Goal: Task Accomplishment & Management: Manage account settings

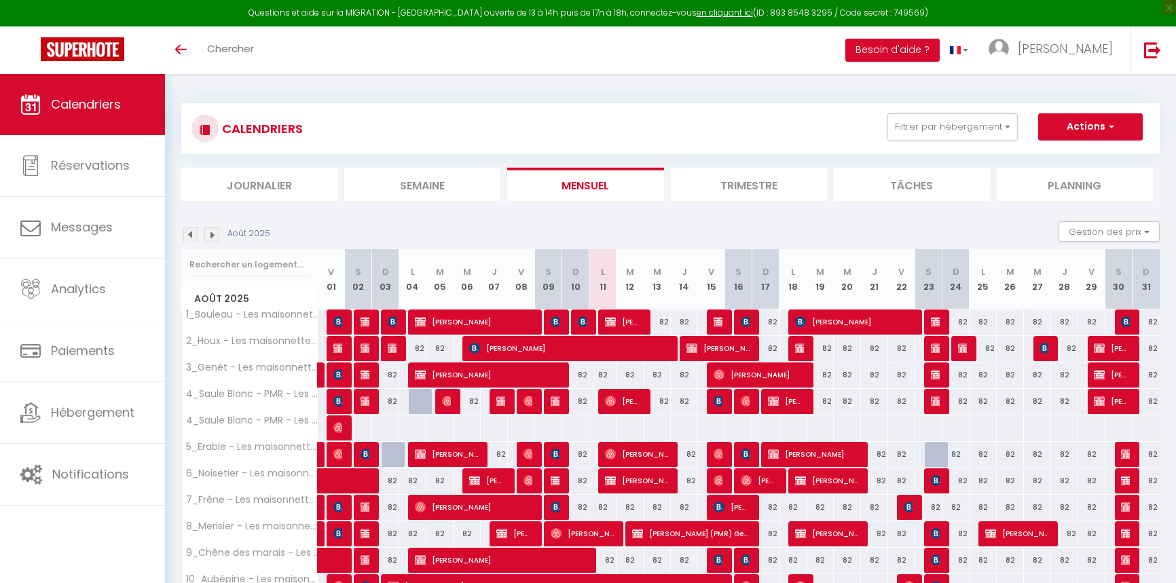
select select "KO"
select select "0"
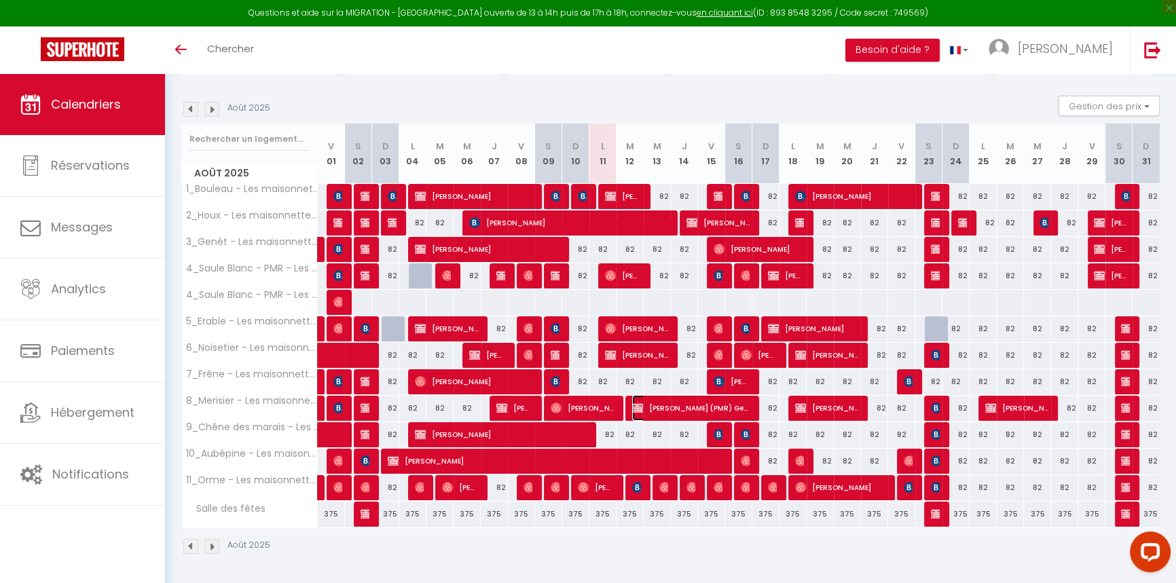
click at [694, 411] on span "[PERSON_NAME] (PMR) Gentric" at bounding box center [690, 408] width 117 height 26
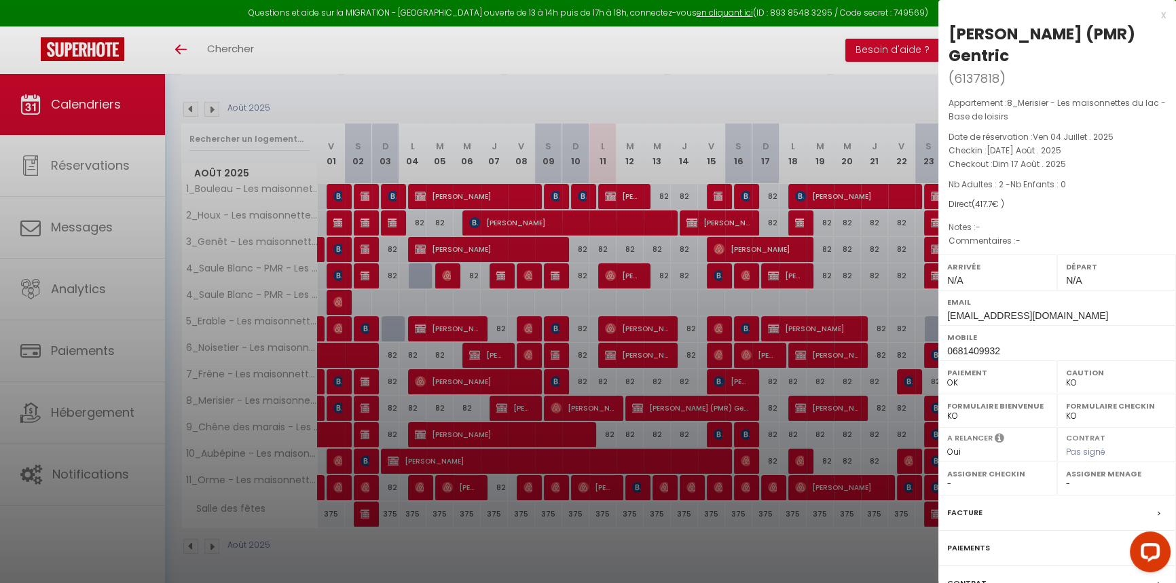
click at [664, 428] on div at bounding box center [588, 291] width 1176 height 583
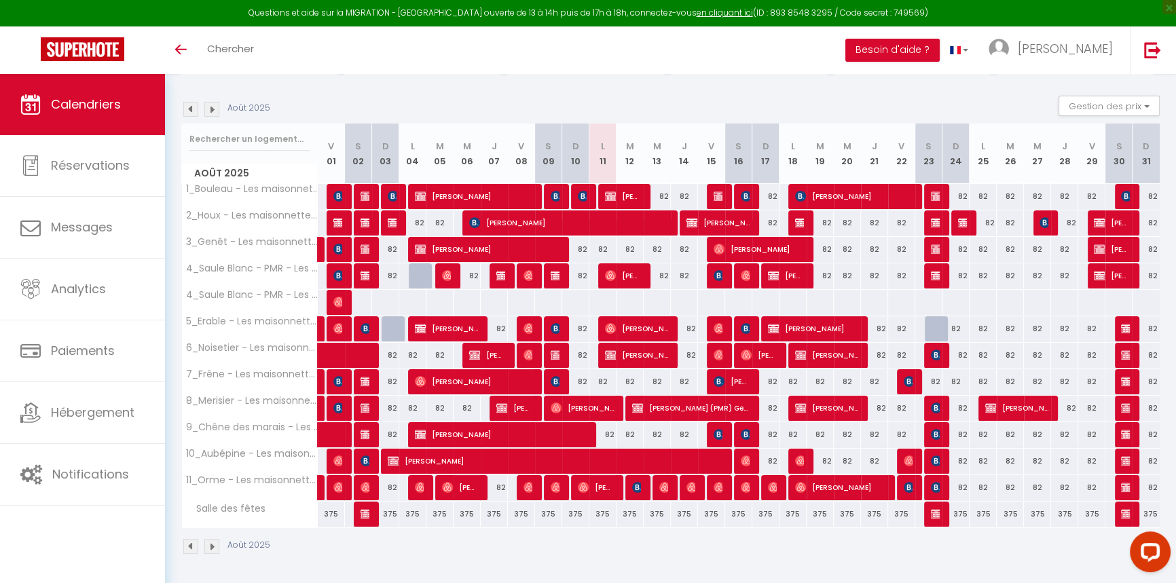
click at [641, 494] on div at bounding box center [638, 488] width 27 height 26
click at [635, 491] on img at bounding box center [637, 487] width 11 height 11
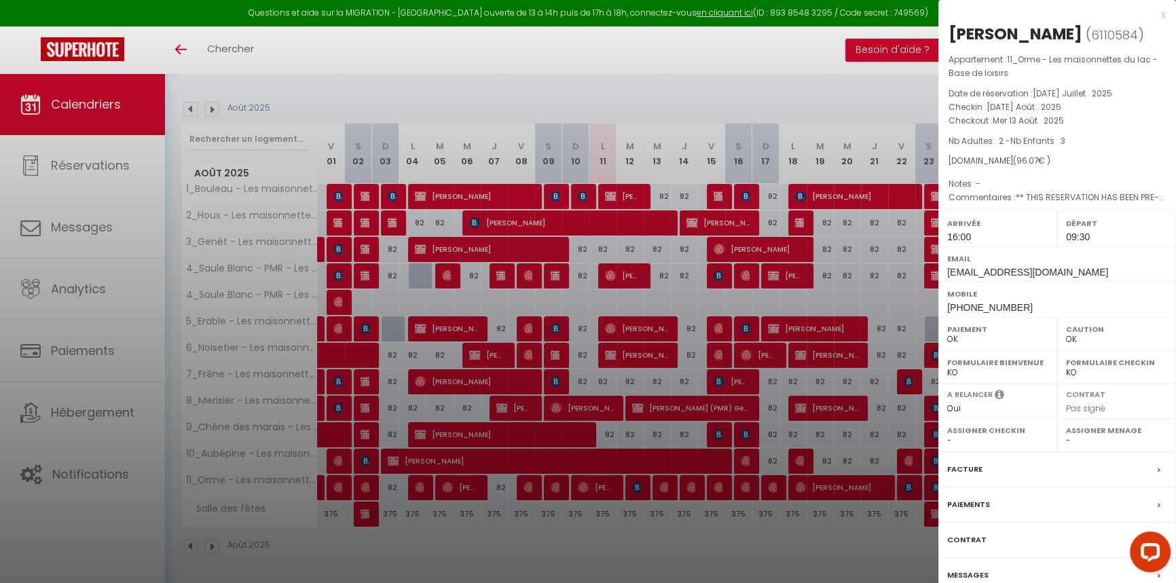
click at [611, 208] on div at bounding box center [588, 291] width 1176 height 583
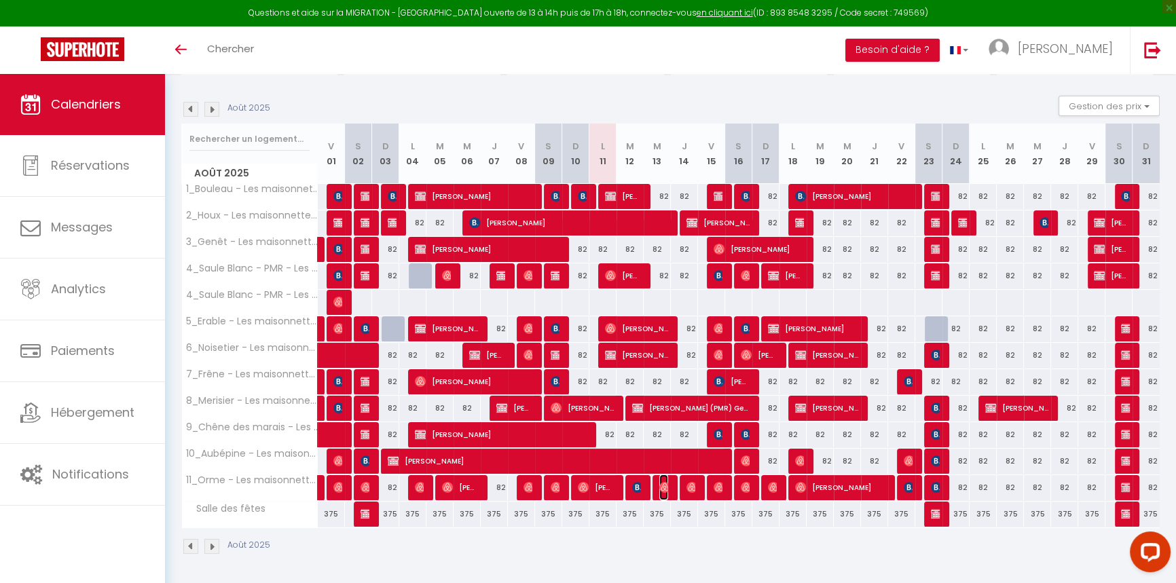
click at [661, 494] on span "[PERSON_NAME]" at bounding box center [663, 488] width 9 height 26
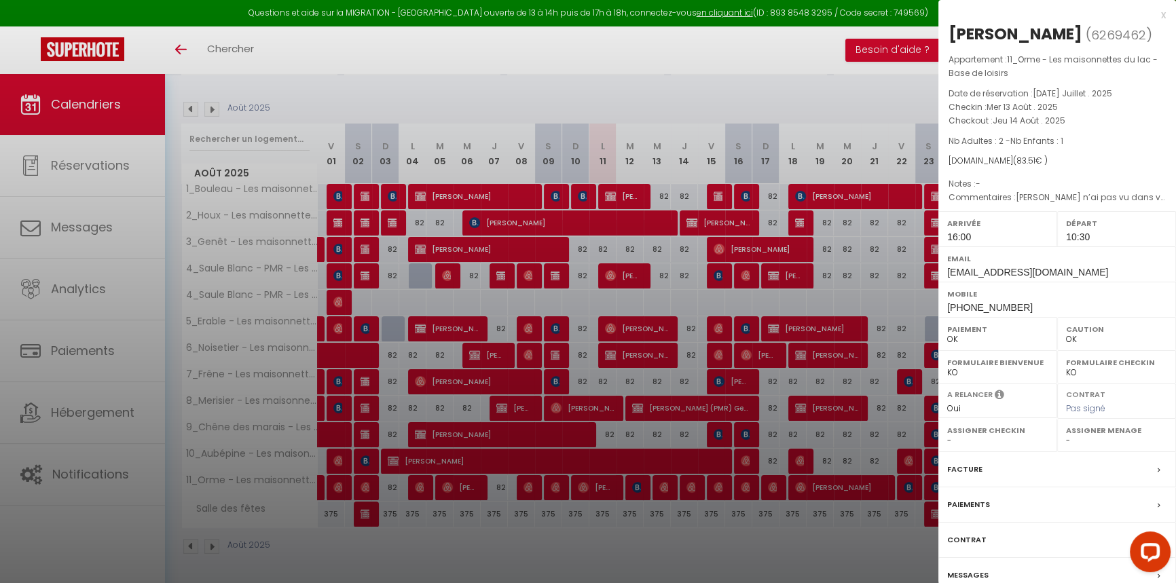
click at [723, 392] on div at bounding box center [588, 291] width 1176 height 583
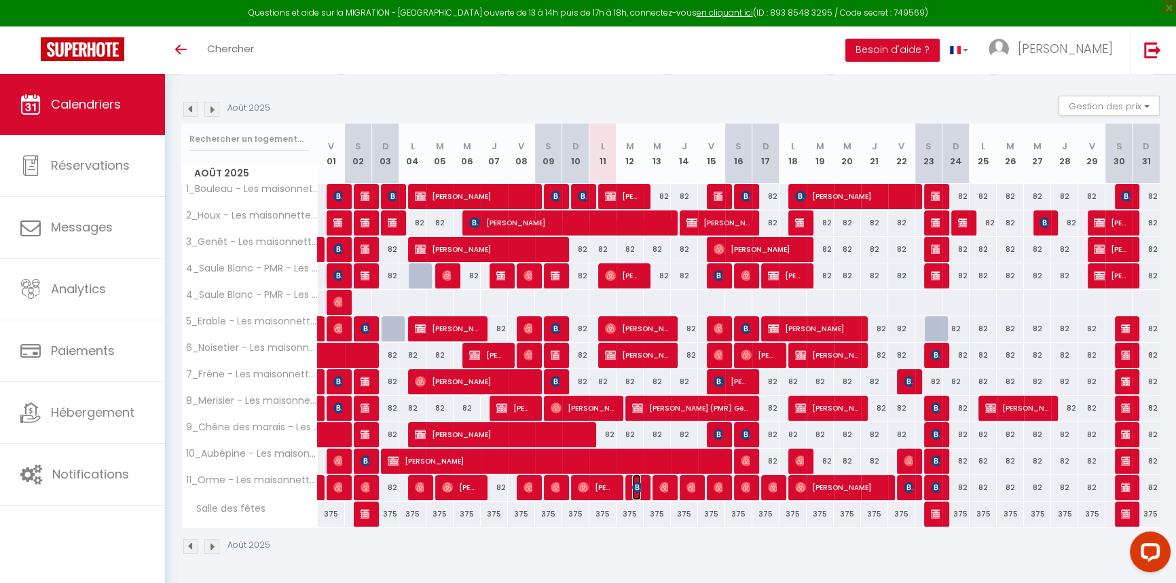
click at [637, 483] on img at bounding box center [637, 487] width 11 height 11
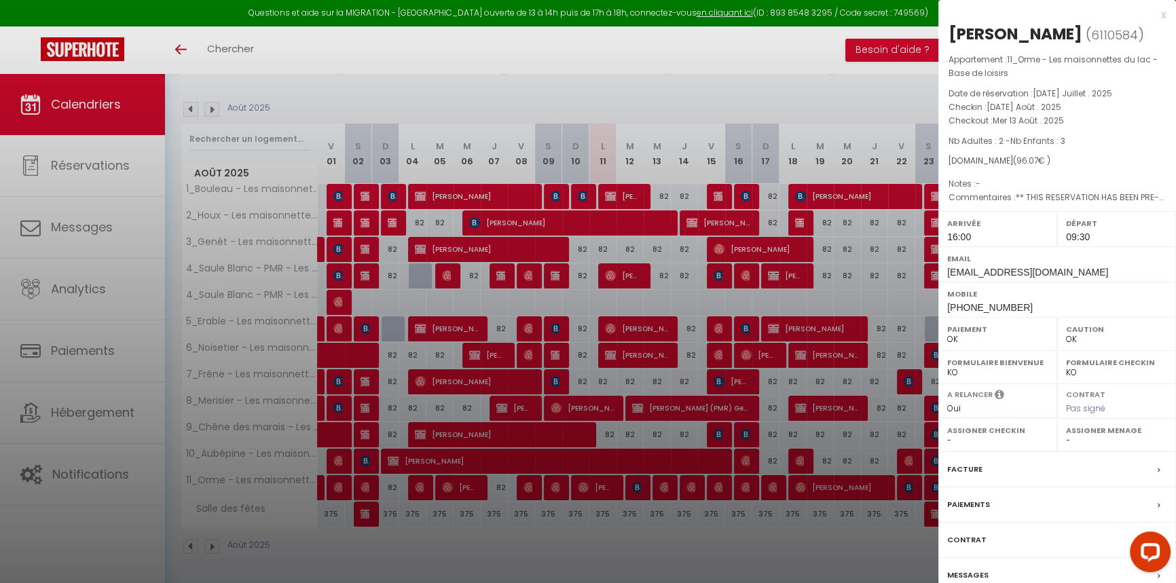
click at [630, 201] on div at bounding box center [588, 291] width 1176 height 583
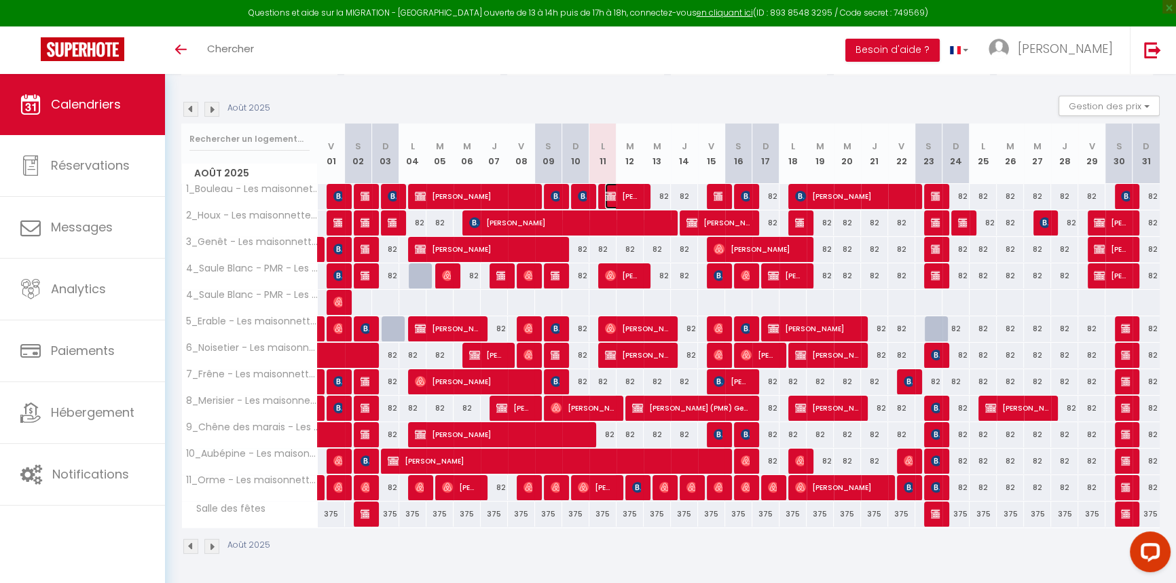
click at [630, 201] on span "[PERSON_NAME]" at bounding box center [623, 196] width 36 height 26
select select "KO"
select select "0"
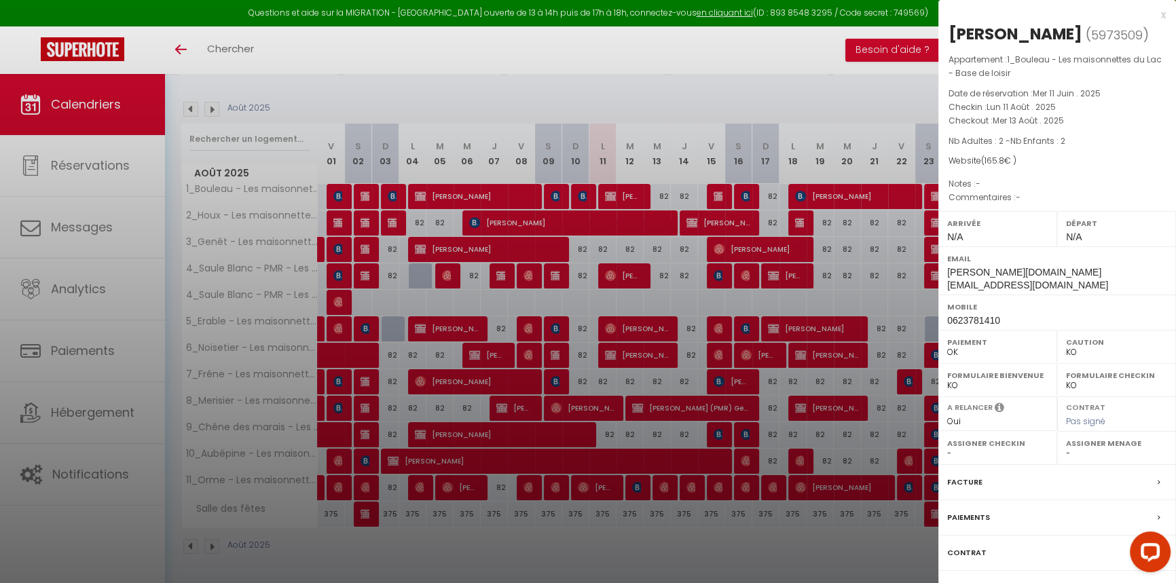
click at [620, 272] on div at bounding box center [588, 291] width 1176 height 583
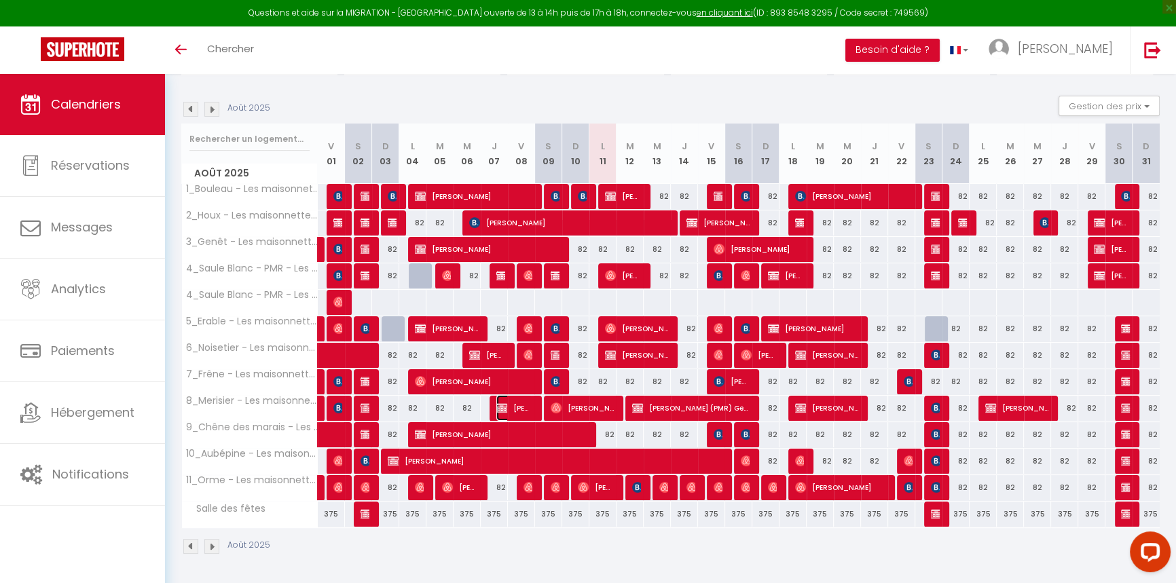
click at [524, 411] on span "[PERSON_NAME]" at bounding box center [514, 408] width 36 height 26
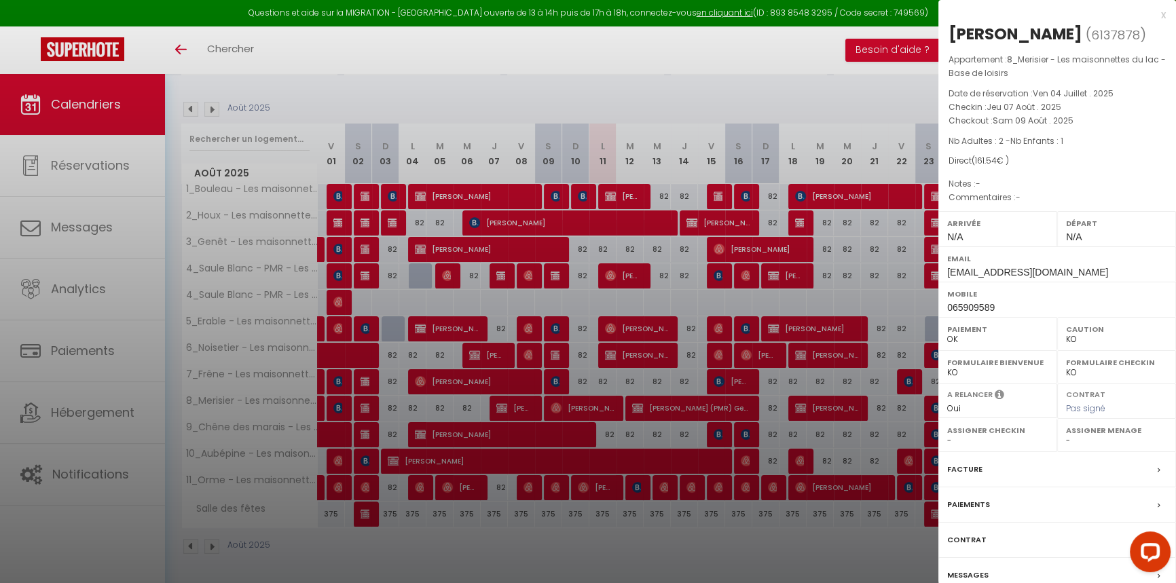
click at [527, 411] on div at bounding box center [588, 291] width 1176 height 583
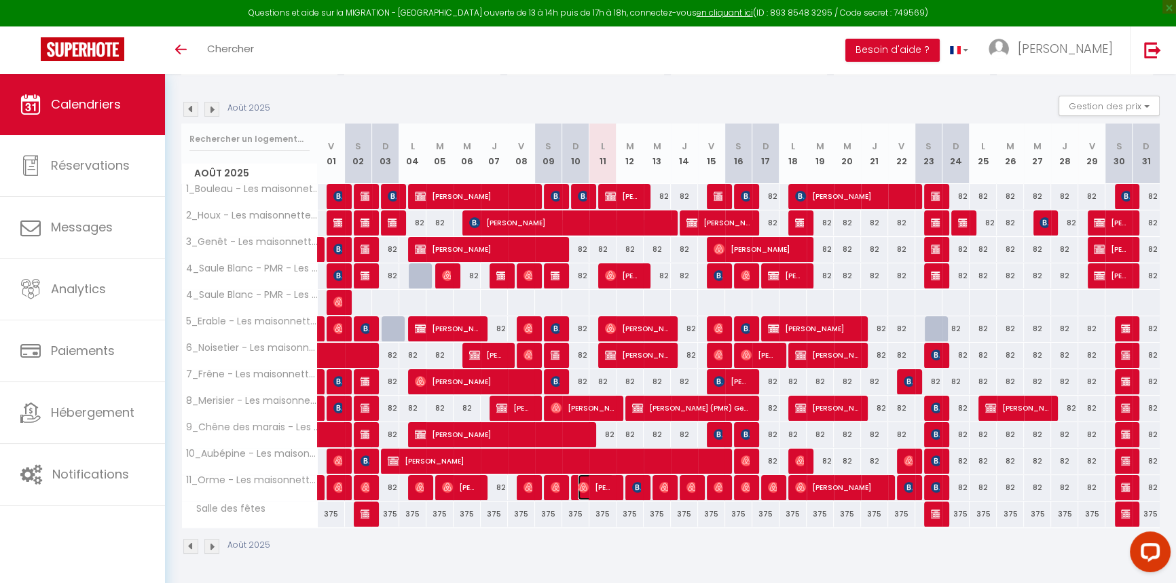
click at [605, 479] on span "[PERSON_NAME]" at bounding box center [596, 488] width 36 height 26
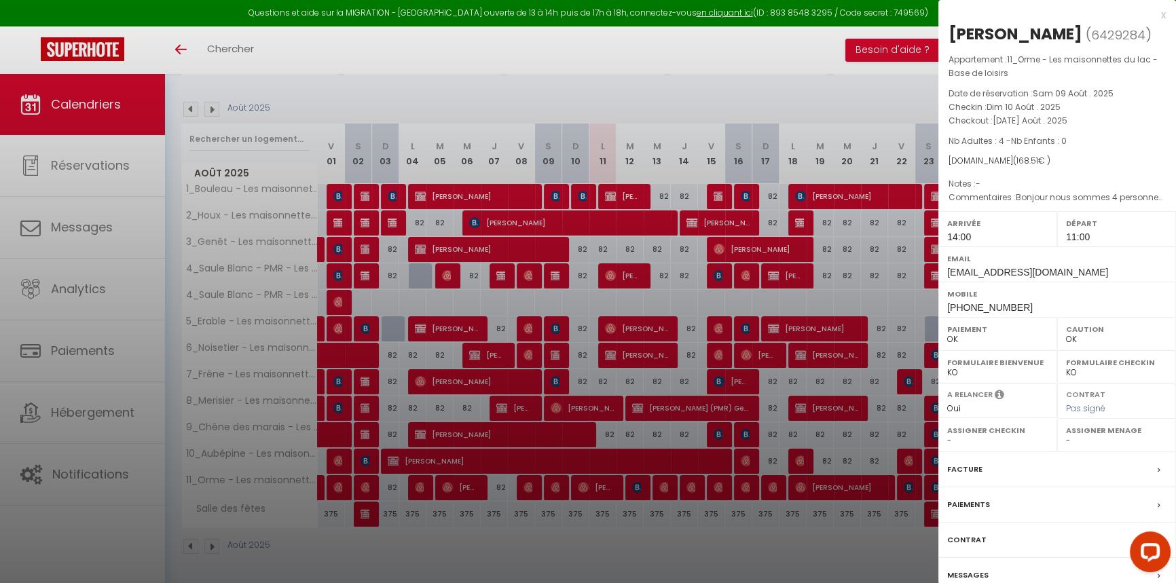
drag, startPoint x: 614, startPoint y: 536, endPoint x: 602, endPoint y: 531, distance: 12.8
click at [603, 531] on div at bounding box center [588, 291] width 1176 height 583
click at [602, 531] on div at bounding box center [588, 291] width 1176 height 583
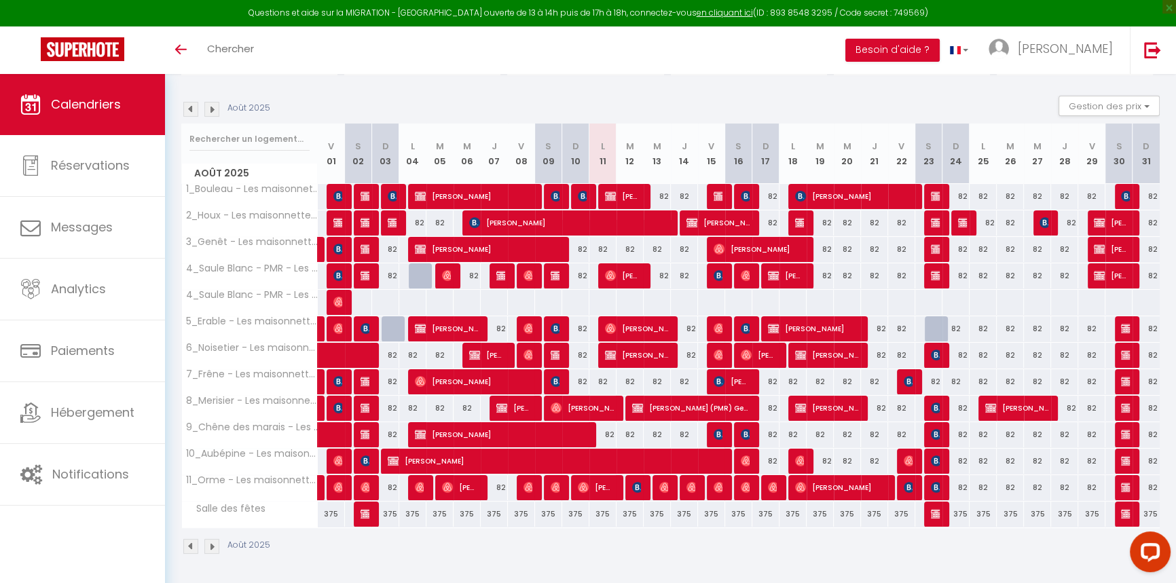
drag, startPoint x: 263, startPoint y: 461, endPoint x: 289, endPoint y: 485, distance: 35.5
click at [289, 477] on tbody "1_Bouleau - Les maisonnettes du Lac - Base de loisir 82 [PERSON_NAME] 82 [PERSO…" at bounding box center [671, 355] width 978 height 344
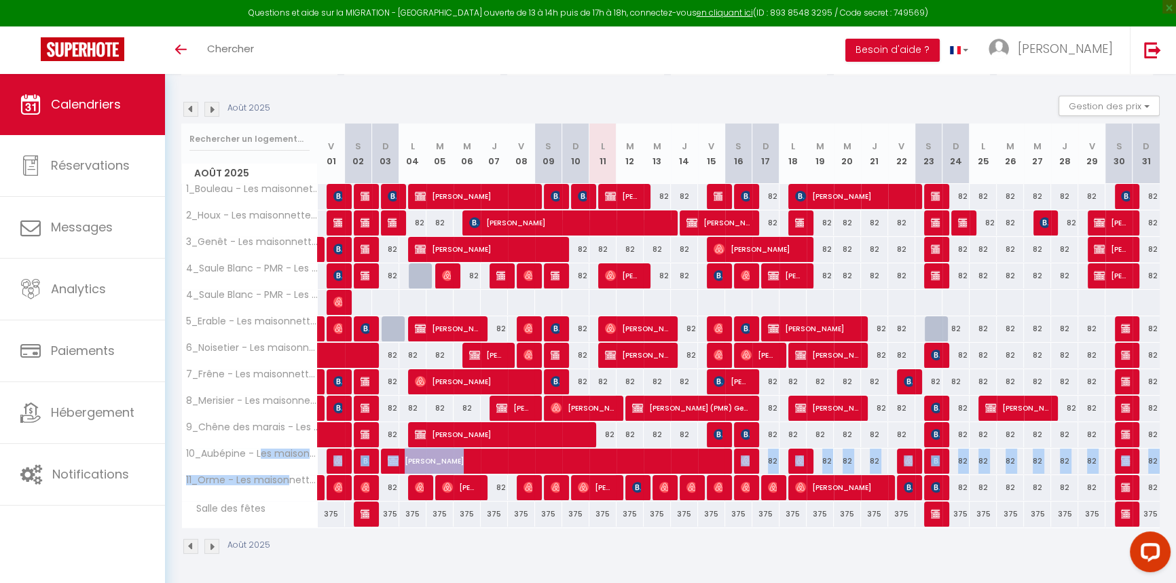
click at [289, 485] on th "11_Orme - Les maisonnettes du lac - Base de loisirs" at bounding box center [250, 488] width 136 height 26
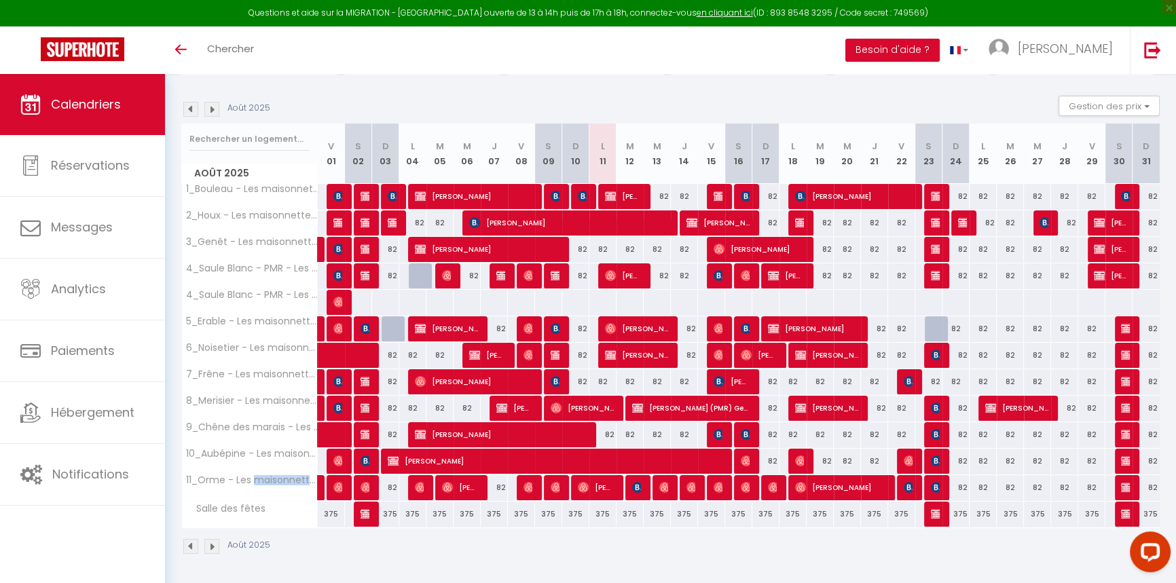
click at [289, 485] on th "11_Orme - Les maisonnettes du lac - Base de loisirs" at bounding box center [250, 488] width 136 height 26
drag, startPoint x: 281, startPoint y: 505, endPoint x: 291, endPoint y: 433, distance: 72.7
click at [284, 482] on tbody "1_Bouleau - Les maisonnettes du Lac - Base de loisir 82 [PERSON_NAME] 82 [PERSO…" at bounding box center [671, 355] width 978 height 344
drag, startPoint x: 291, startPoint y: 433, endPoint x: 308, endPoint y: 416, distance: 24.0
click at [302, 428] on th "9_Chêne des marais - Les maisonnettes du lac" at bounding box center [250, 435] width 136 height 26
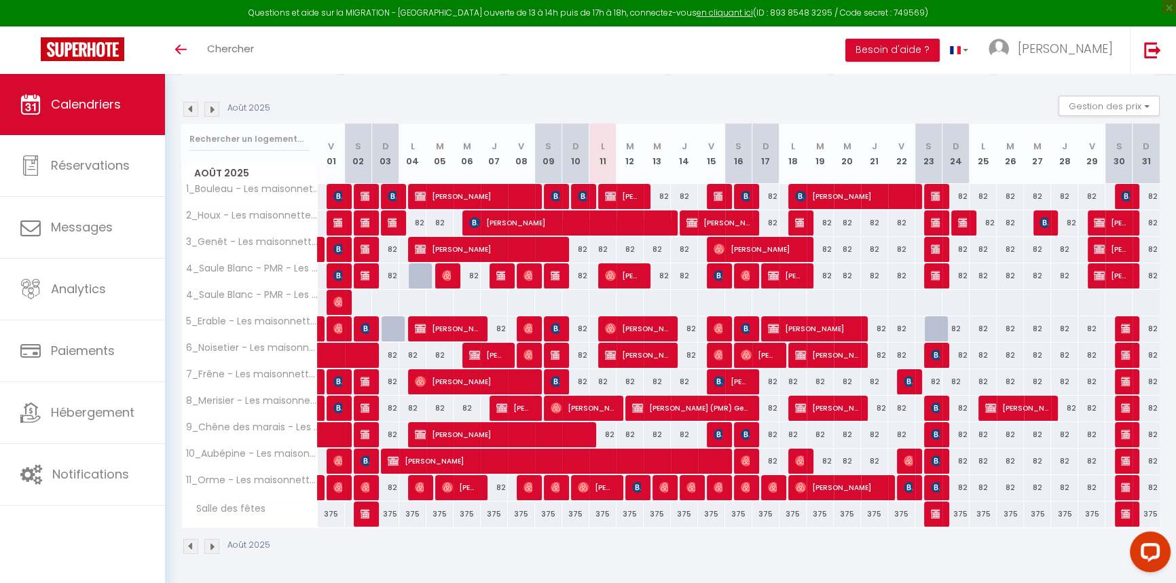
click at [316, 458] on th "10_Aubépine - Les maisonnettes du lac - Base de loisirs" at bounding box center [250, 462] width 136 height 26
click at [1026, 401] on span "[PERSON_NAME]" at bounding box center [1016, 408] width 63 height 26
select select "KO"
select select "0"
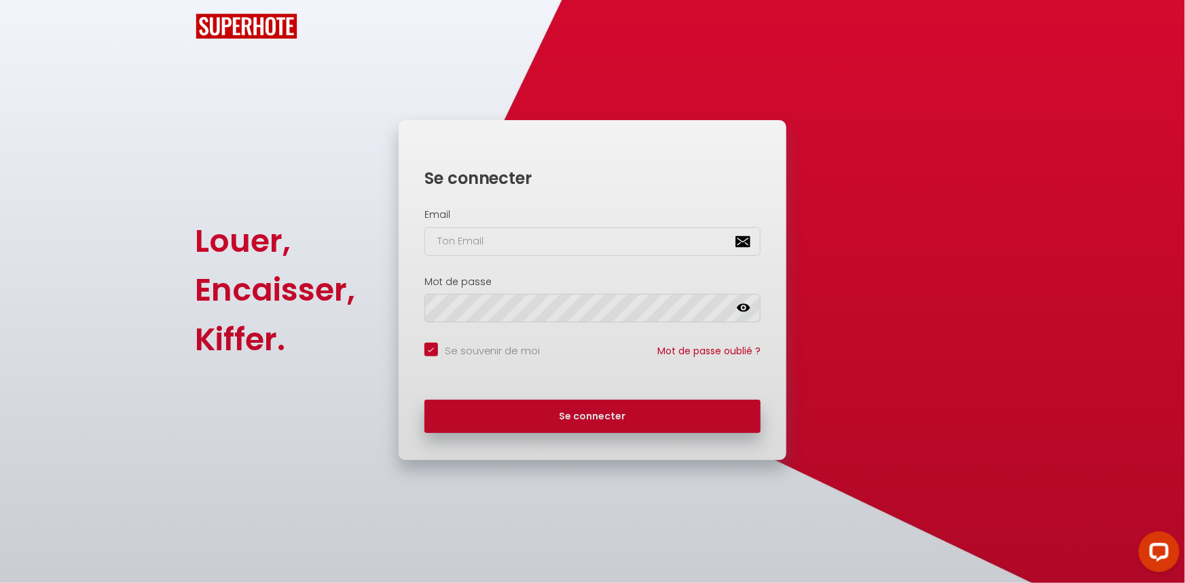
checkbox input "true"
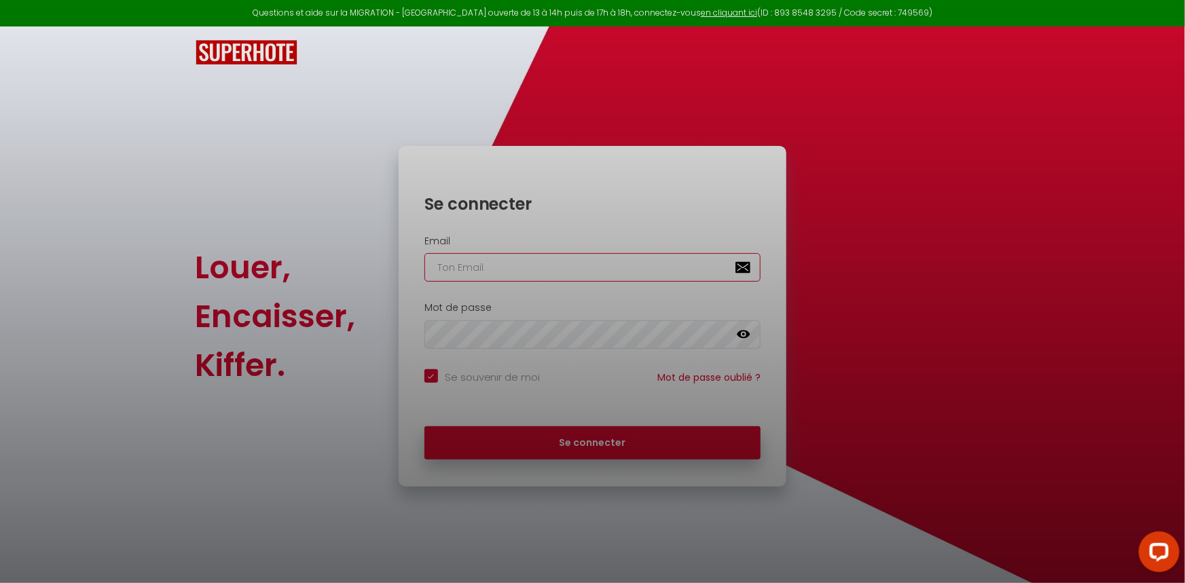
type input "[PERSON_NAME][EMAIL_ADDRESS][DOMAIN_NAME]"
checkbox input "true"
click at [589, 438] on div at bounding box center [592, 291] width 1185 height 583
click at [589, 442] on div at bounding box center [592, 291] width 1185 height 583
click at [554, 428] on div at bounding box center [592, 291] width 1185 height 583
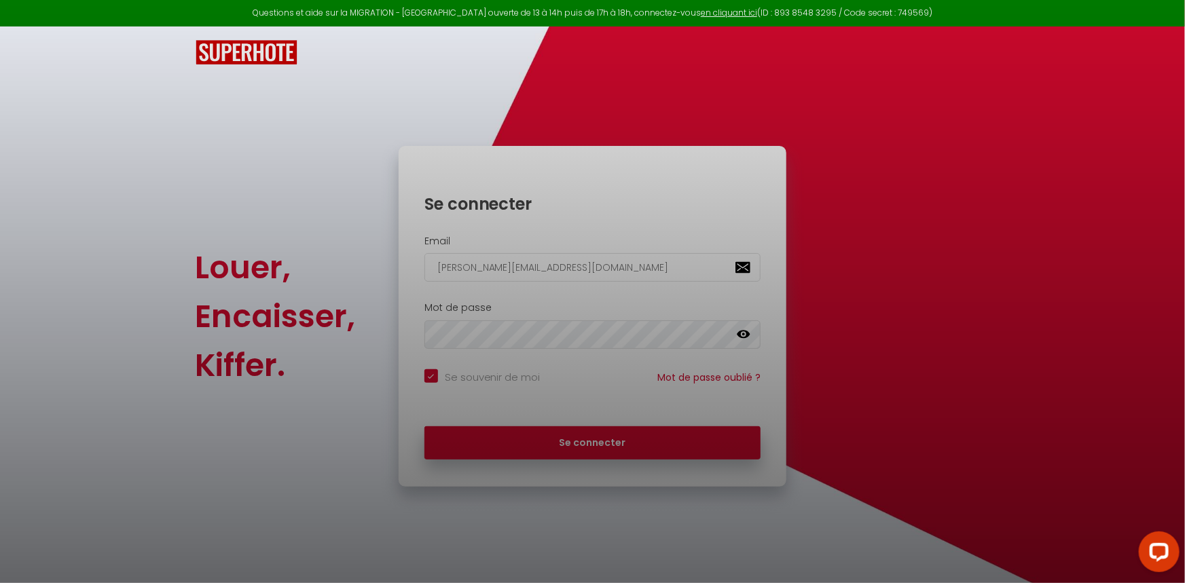
click at [559, 447] on div at bounding box center [592, 291] width 1185 height 583
click at [648, 441] on div at bounding box center [592, 291] width 1185 height 583
